Goal: Information Seeking & Learning: Compare options

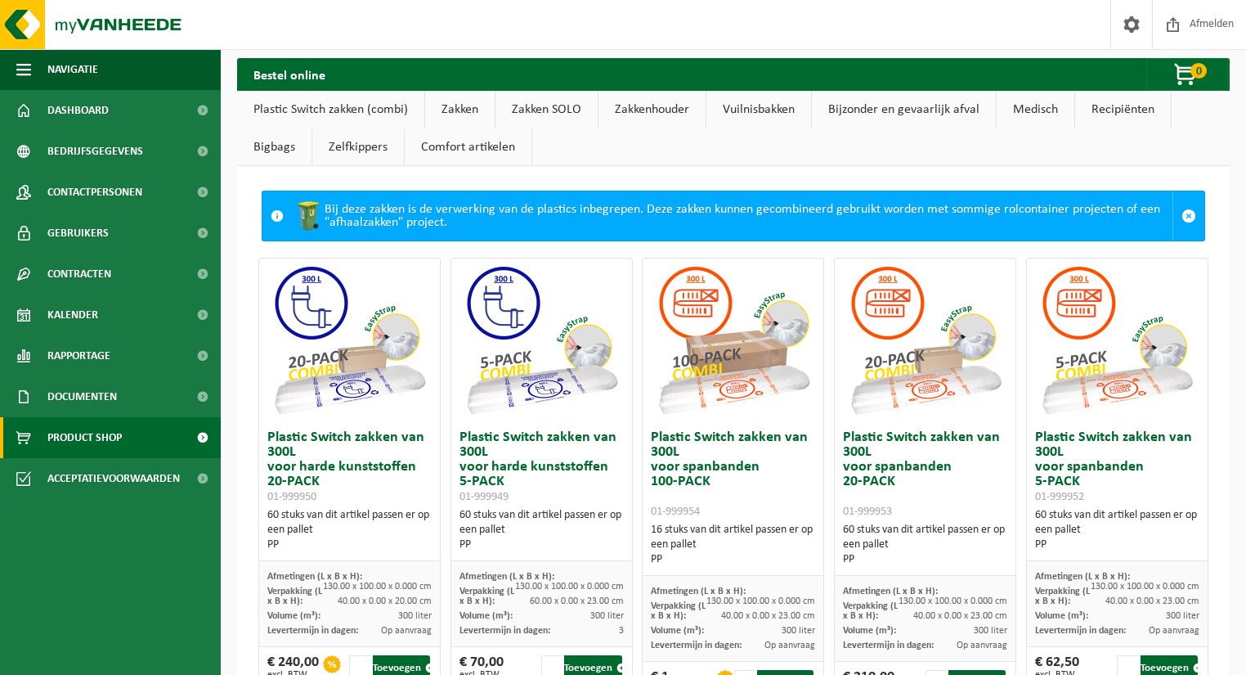
click at [910, 106] on link "Bijzonder en gevaarlijk afval" at bounding box center [904, 110] width 184 height 38
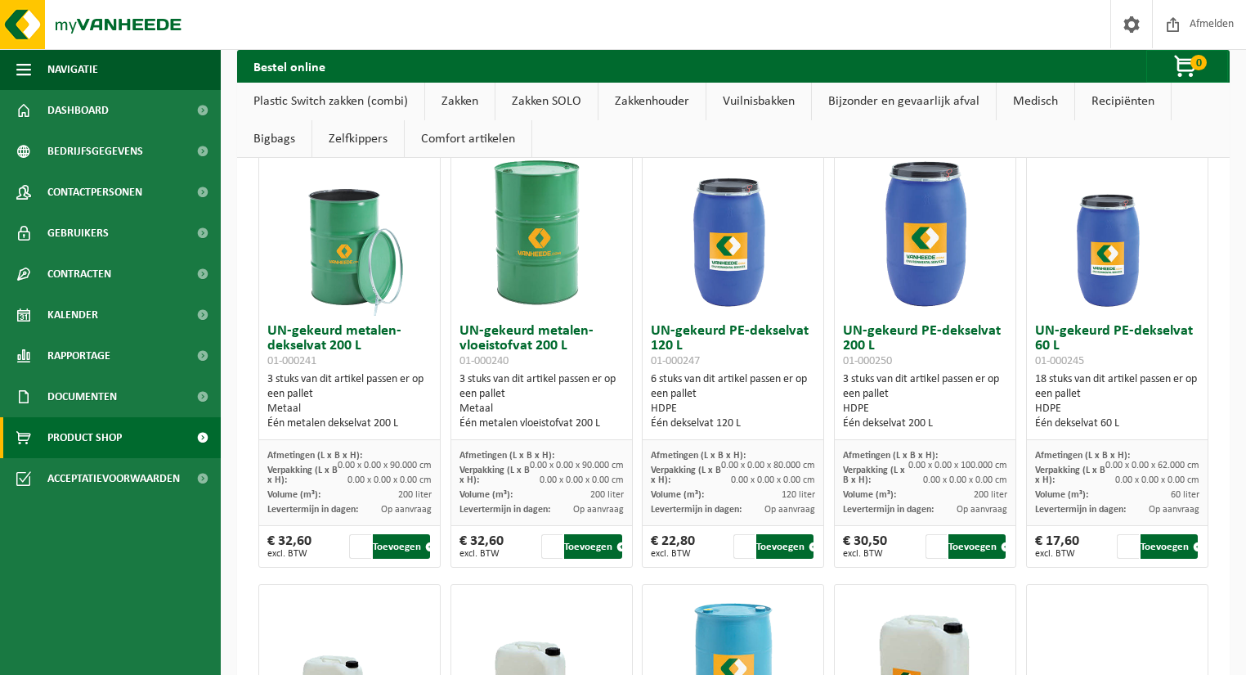
scroll to position [8732, 0]
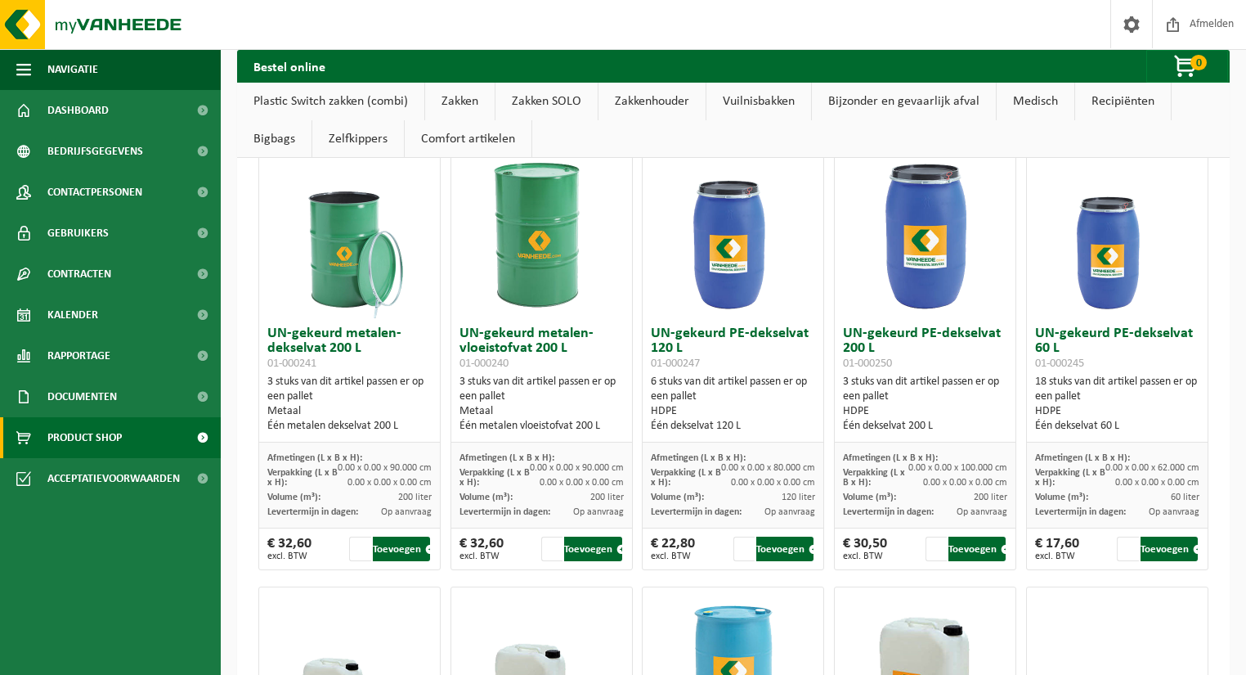
click at [1044, 100] on link "Medisch" at bounding box center [1036, 102] width 78 height 38
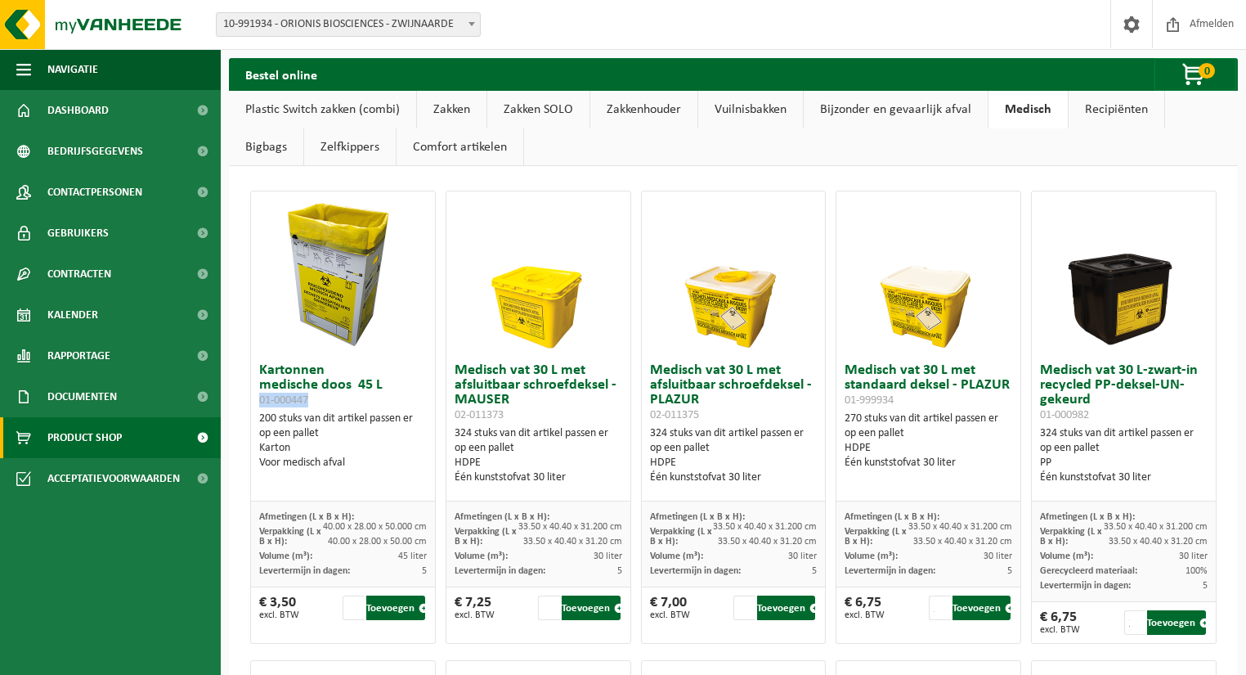
drag, startPoint x: 258, startPoint y: 400, endPoint x: 311, endPoint y: 397, distance: 52.4
click at [311, 397] on h3 "Kartonnen medische doos 45 L 01-000447" at bounding box center [343, 385] width 168 height 44
copy span "01-000447"
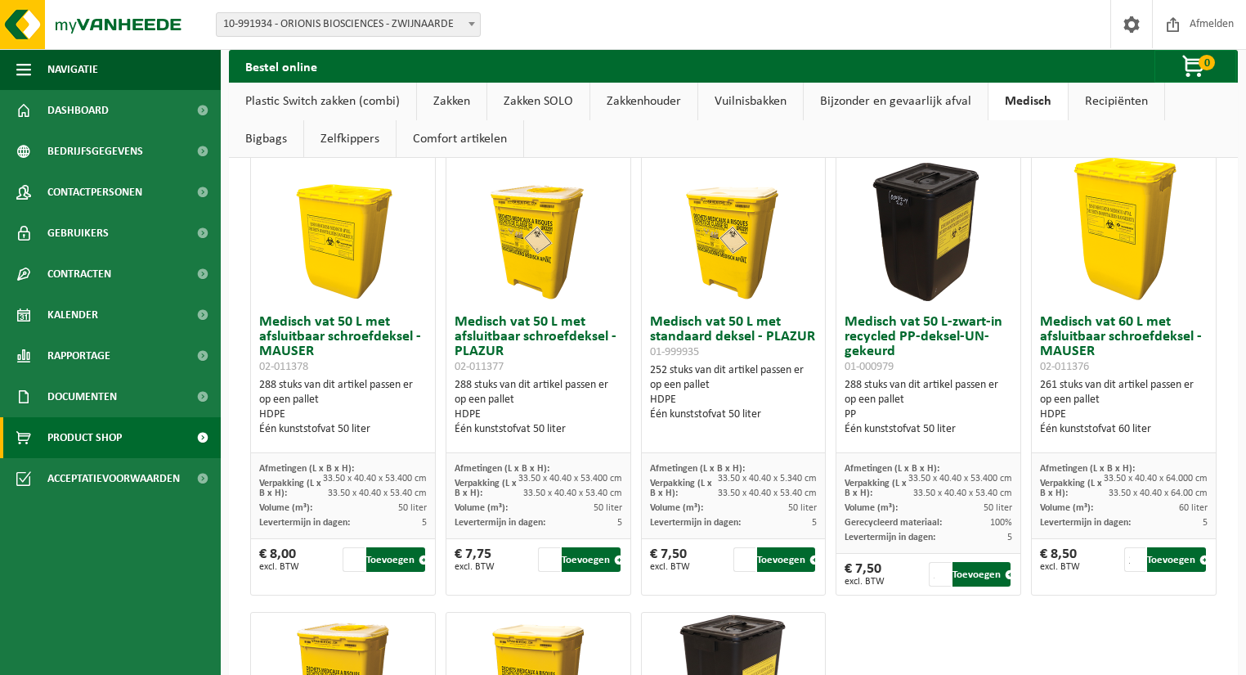
scroll to position [523, 0]
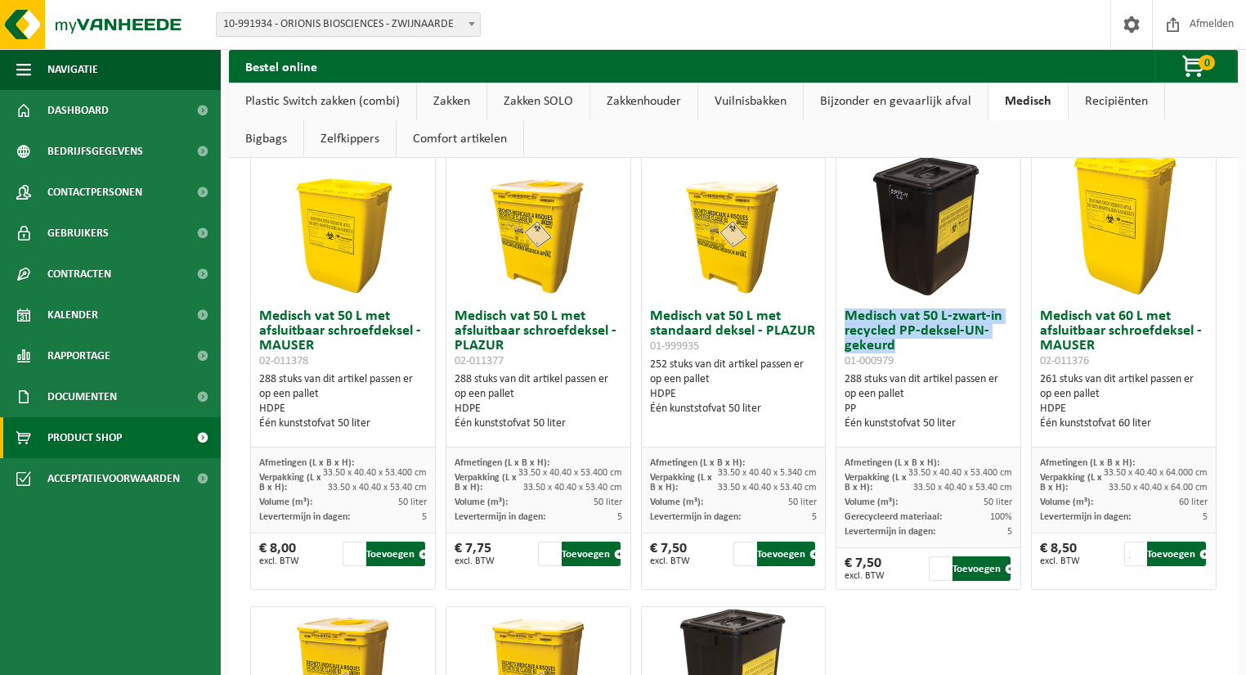
drag, startPoint x: 841, startPoint y: 312, endPoint x: 896, endPoint y: 342, distance: 63.3
click at [896, 342] on h3 "Medisch vat 50 L-zwart-in recycled PP-deksel-UN-gekeurd 01-000979" at bounding box center [929, 338] width 168 height 59
copy h3 "Medisch vat 50 L-zwart-in recycled PP-deksel-UN-gekeurd"
drag, startPoint x: 840, startPoint y: 361, endPoint x: 900, endPoint y: 360, distance: 60.5
click at [900, 360] on h3 "Medisch vat 50 L-zwart-in recycled PP-deksel-UN-gekeurd 01-000979" at bounding box center [929, 338] width 168 height 59
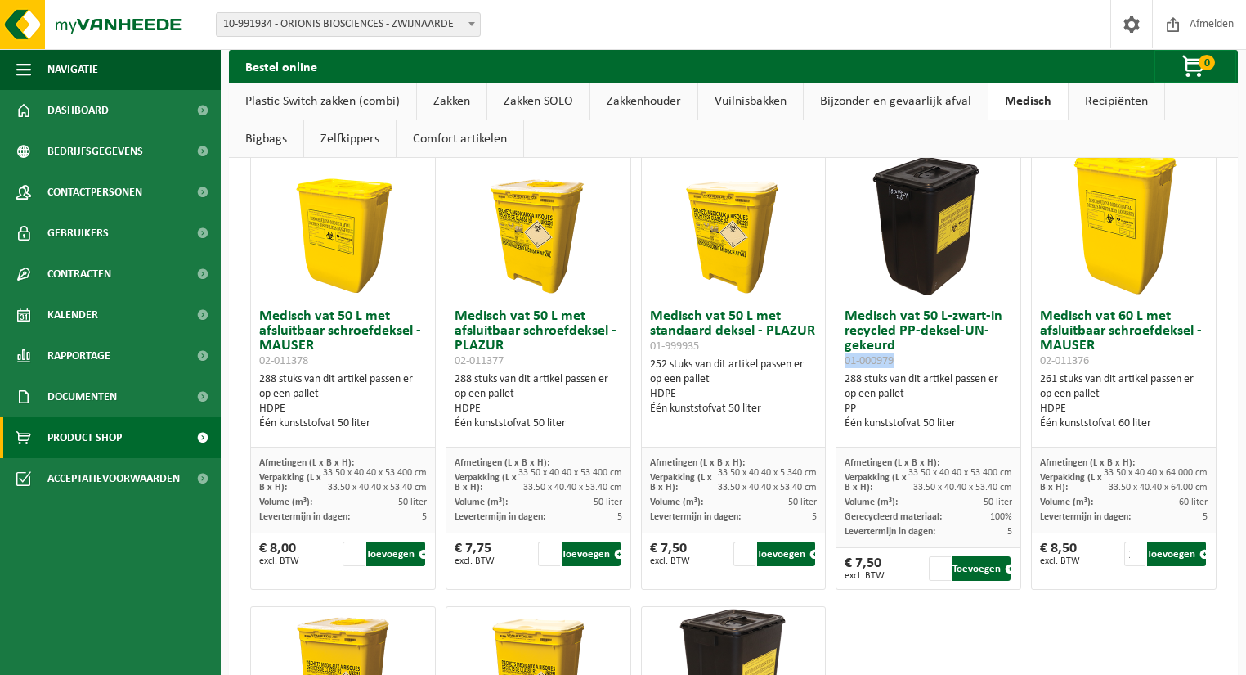
copy span "01-000979"
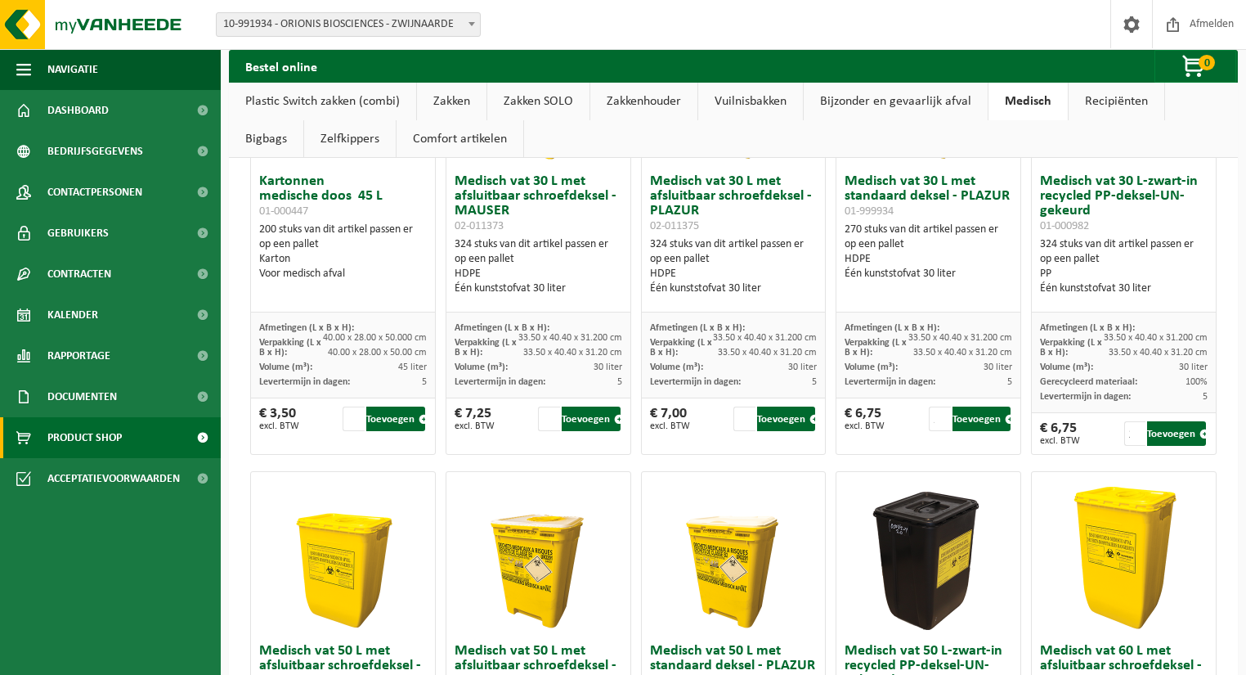
scroll to position [196, 0]
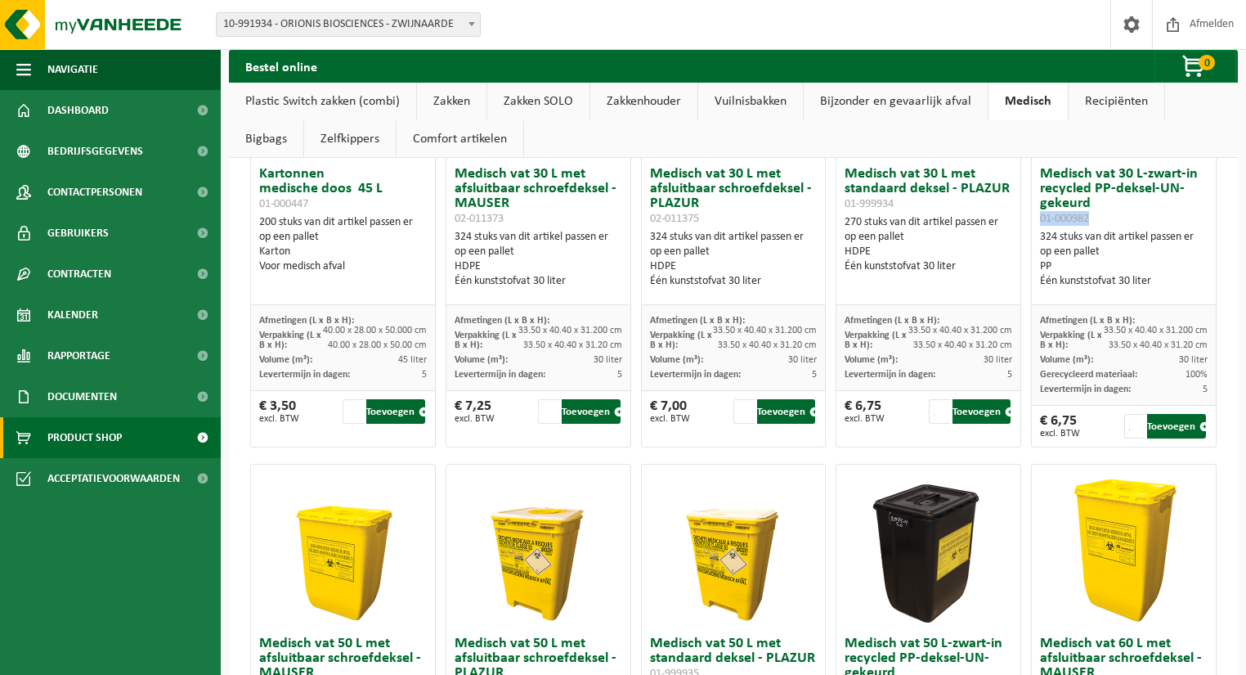
drag, startPoint x: 1034, startPoint y: 218, endPoint x: 1093, endPoint y: 213, distance: 59.2
click at [1093, 213] on h3 "Medisch vat 30 L-zwart-in recycled PP-deksel-UN-gekeurd 01-000982" at bounding box center [1124, 196] width 168 height 59
copy span "01-000982"
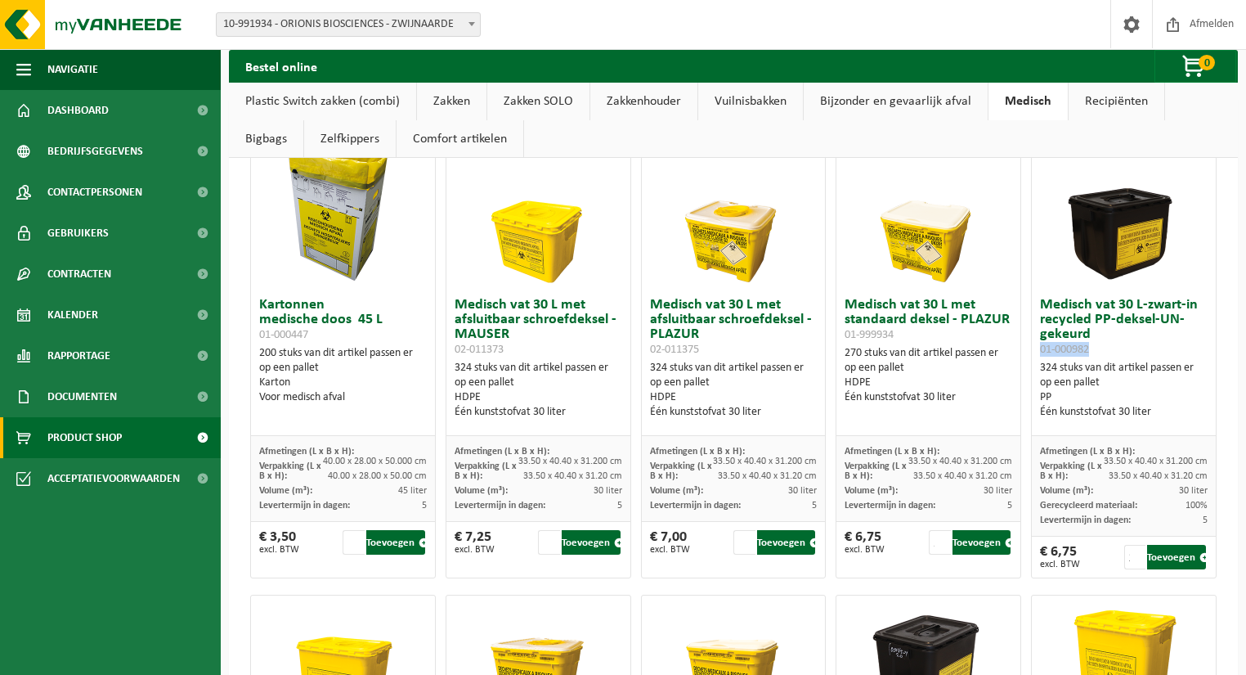
scroll to position [65, 0]
click at [850, 104] on link "Bijzonder en gevaarlijk afval" at bounding box center [896, 102] width 184 height 38
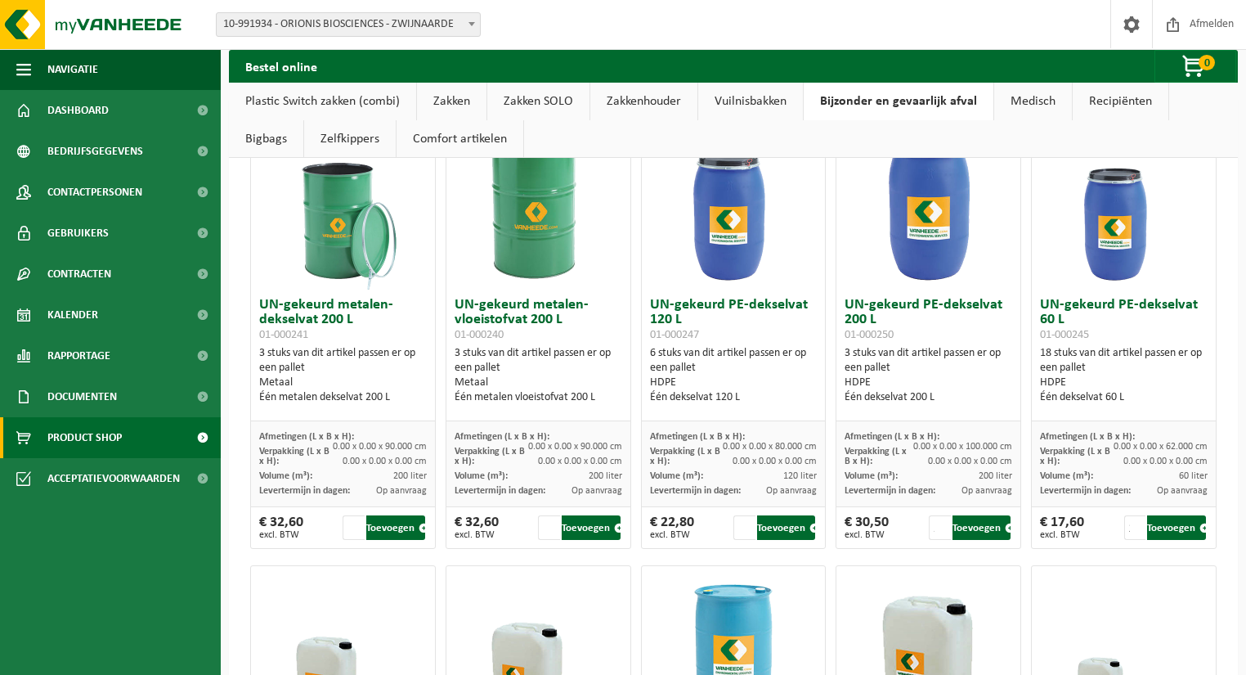
scroll to position [502, 0]
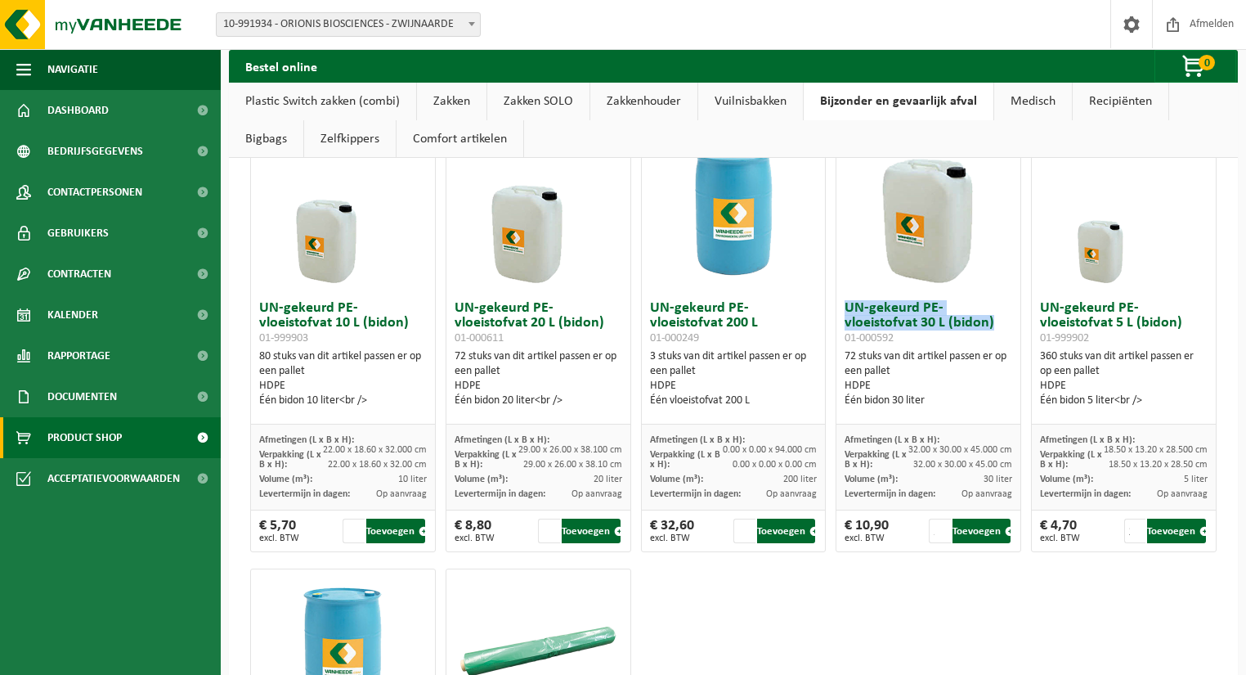
drag, startPoint x: 839, startPoint y: 301, endPoint x: 990, endPoint y: 329, distance: 153.0
click at [990, 329] on h3 "UN-gekeurd PE-vloeistofvat 30 L (bidon) 01-000592" at bounding box center [929, 323] width 168 height 44
copy h3 "UN-gekeurd PE-vloeistofvat 30 L (bidon)"
click at [901, 343] on h3 "UN-gekeurd PE-vloeistofvat 30 L (bidon) 01-000592" at bounding box center [929, 323] width 168 height 44
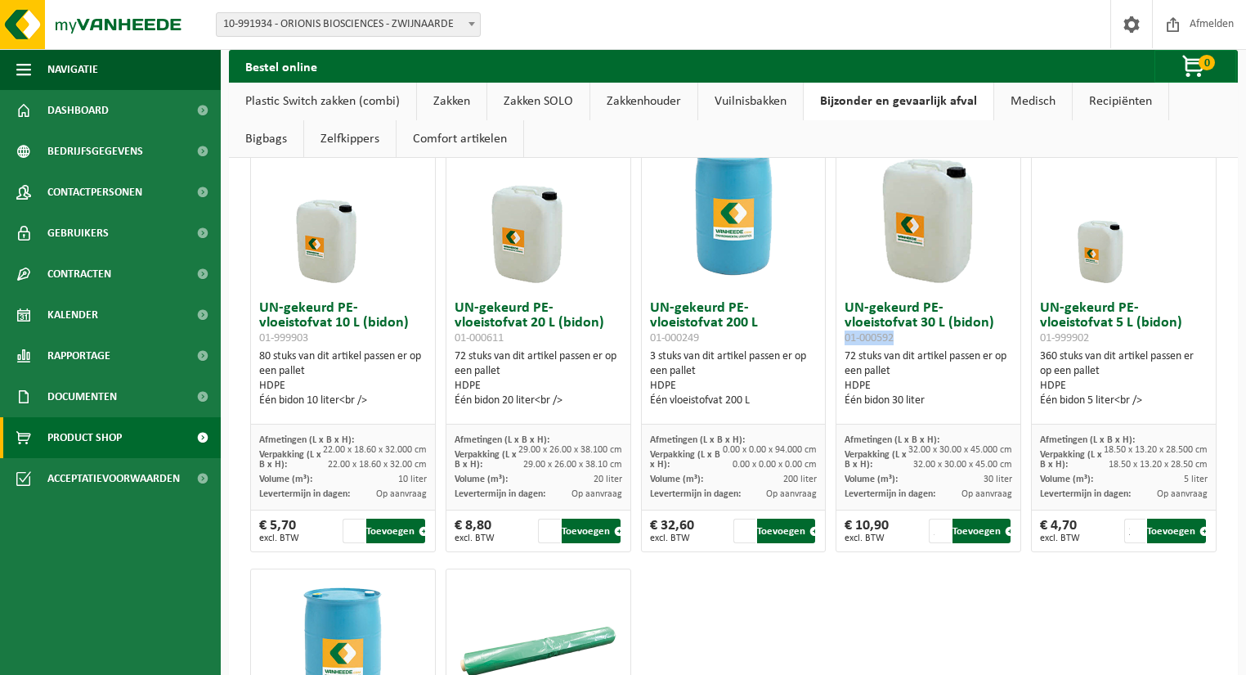
drag, startPoint x: 839, startPoint y: 336, endPoint x: 897, endPoint y: 337, distance: 58.1
click at [897, 337] on h3 "UN-gekeurd PE-vloeistofvat 30 L (bidon) 01-000592" at bounding box center [929, 323] width 168 height 44
copy span "01-000592"
click at [1210, 25] on span "Afmelden" at bounding box center [1212, 24] width 52 height 48
